Goal: Task Accomplishment & Management: Use online tool/utility

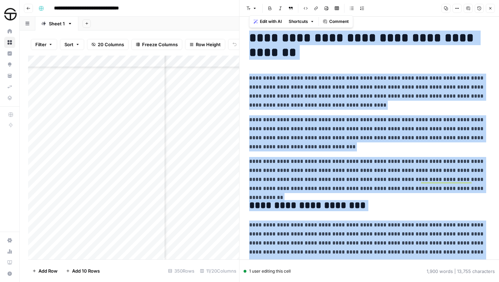
scroll to position [3370, 425]
click at [491, 8] on icon "button" at bounding box center [491, 8] width 2 height 2
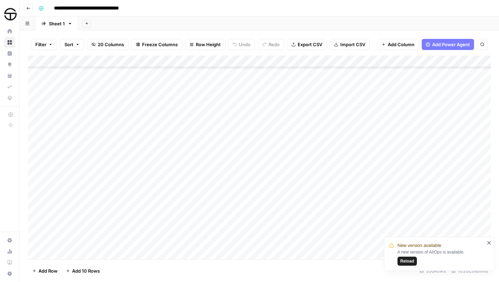
scroll to position [3936, 0]
click at [202, 120] on div "Add Column" at bounding box center [259, 157] width 463 height 204
click at [211, 121] on div "Add Column" at bounding box center [259, 157] width 463 height 204
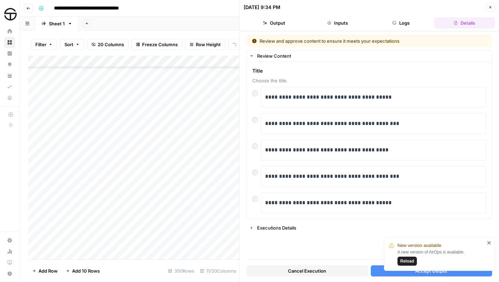
click at [489, 241] on icon "close" at bounding box center [489, 243] width 5 height 6
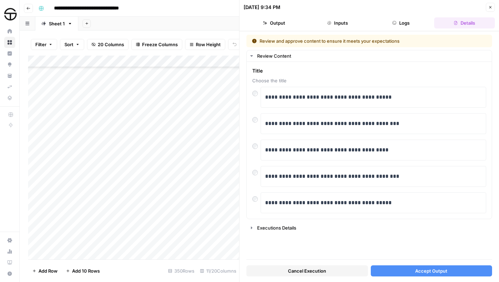
click at [424, 271] on span "Accept Output" at bounding box center [431, 270] width 32 height 7
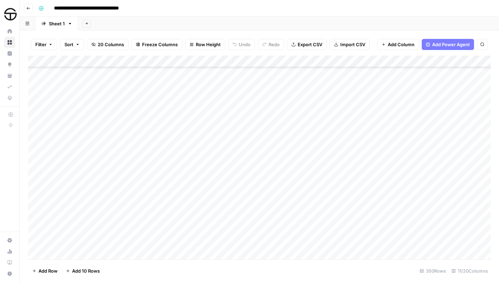
click at [348, 121] on div "Add Column" at bounding box center [259, 157] width 463 height 204
